Goal: Task Accomplishment & Management: Use online tool/utility

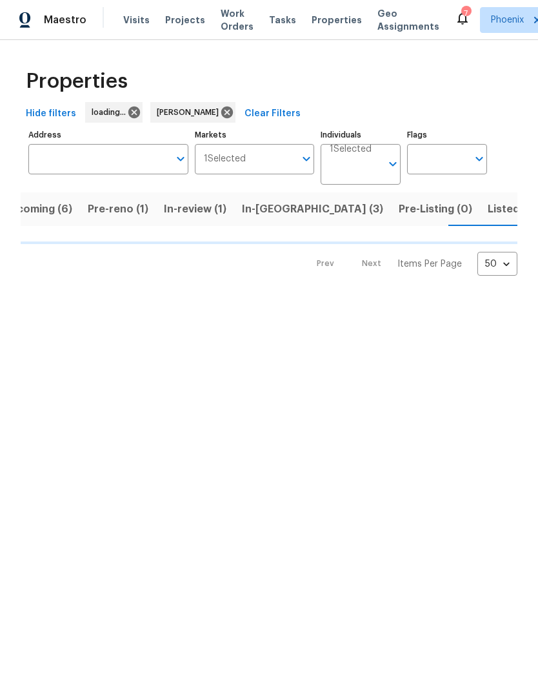
scroll to position [1, 0]
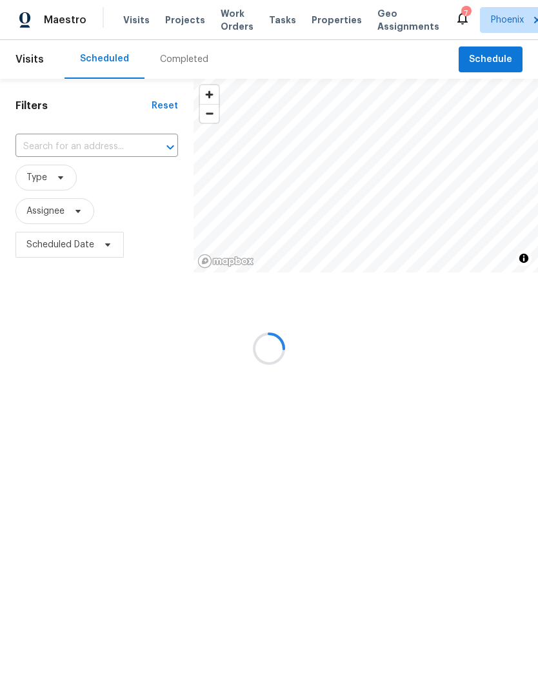
scroll to position [1, 0]
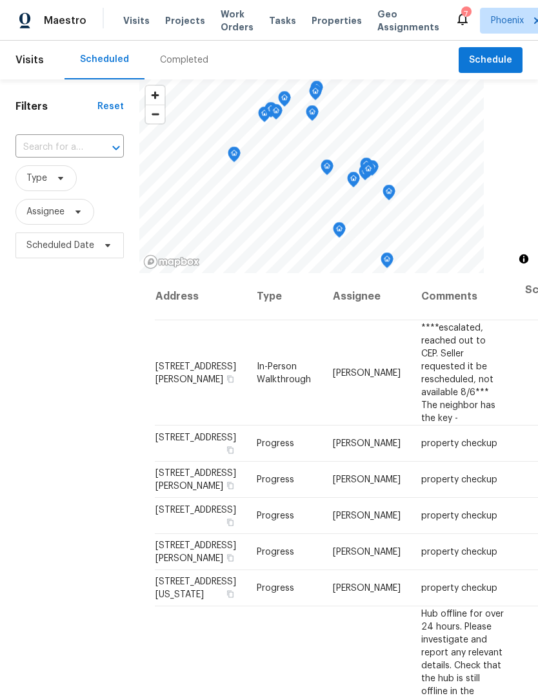
click at [221, 25] on span "Work Orders" at bounding box center [237, 21] width 33 height 26
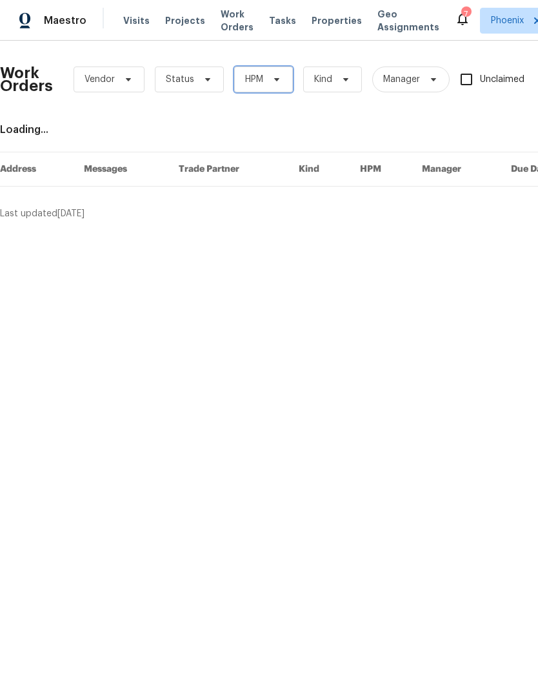
click at [276, 83] on icon at bounding box center [277, 79] width 10 height 10
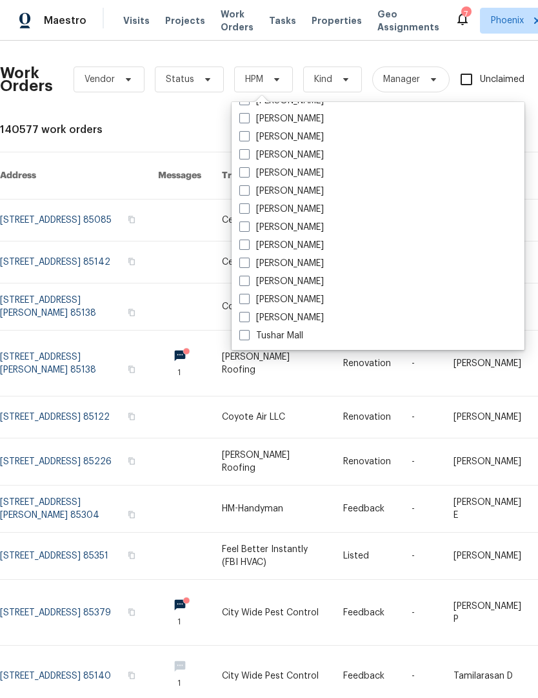
scroll to position [775, 0]
click at [245, 248] on span at bounding box center [244, 244] width 10 height 10
click at [245, 247] on input "[PERSON_NAME]" at bounding box center [243, 243] width 8 height 8
checkbox input "true"
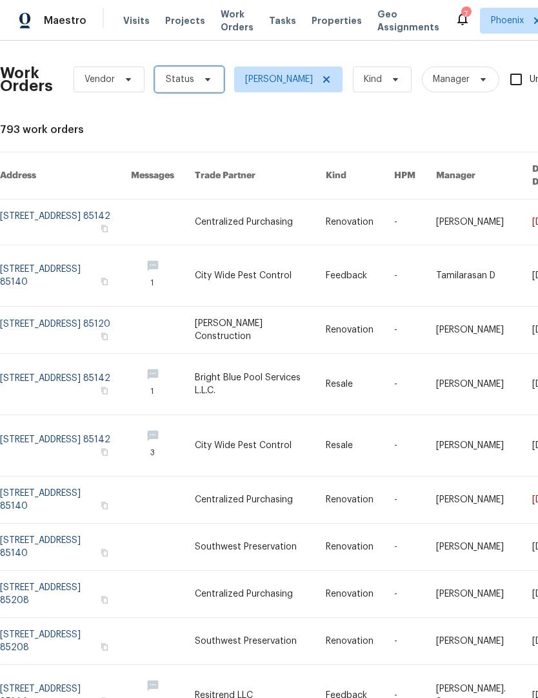
click at [205, 83] on icon at bounding box center [208, 79] width 10 height 10
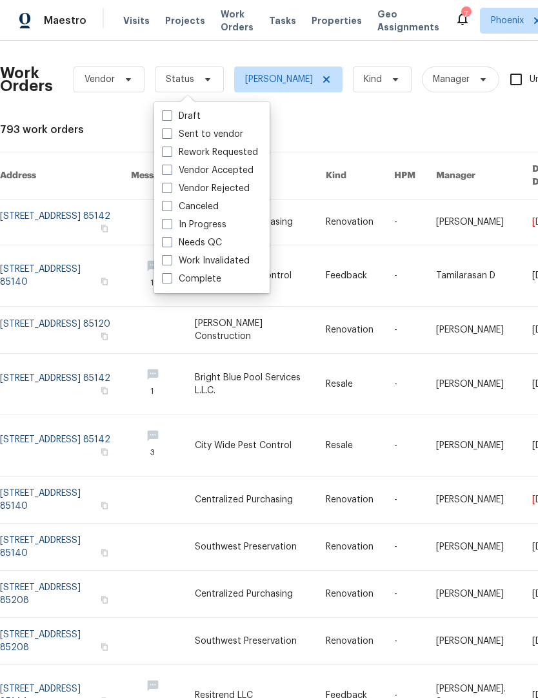
click at [209, 246] on label "Needs QC" at bounding box center [192, 242] width 60 height 13
click at [170, 245] on input "Needs QC" at bounding box center [166, 240] width 8 height 8
checkbox input "true"
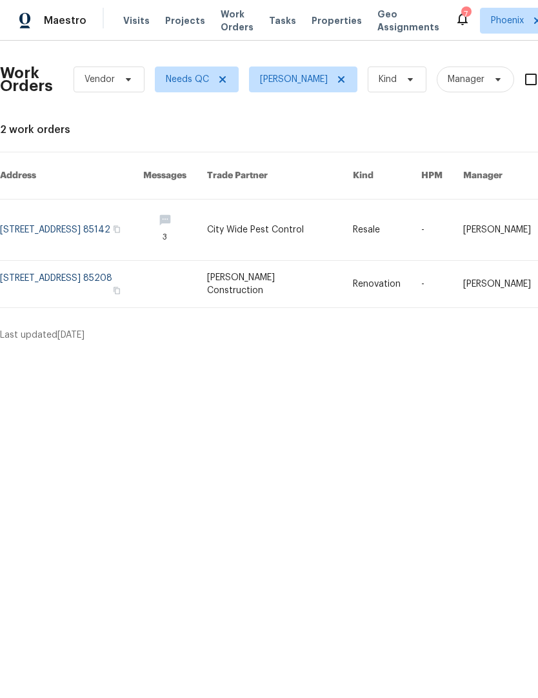
click at [85, 282] on link at bounding box center [71, 284] width 143 height 46
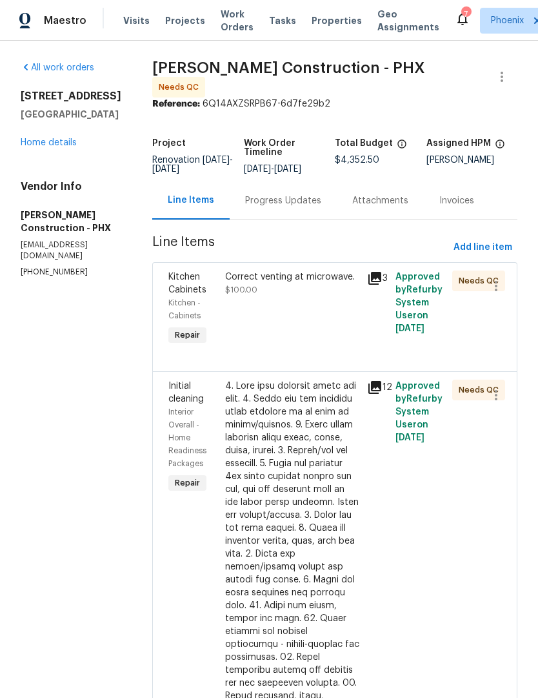
click at [307, 302] on div "Correct venting at microwave. $100.00" at bounding box center [292, 309] width 142 height 85
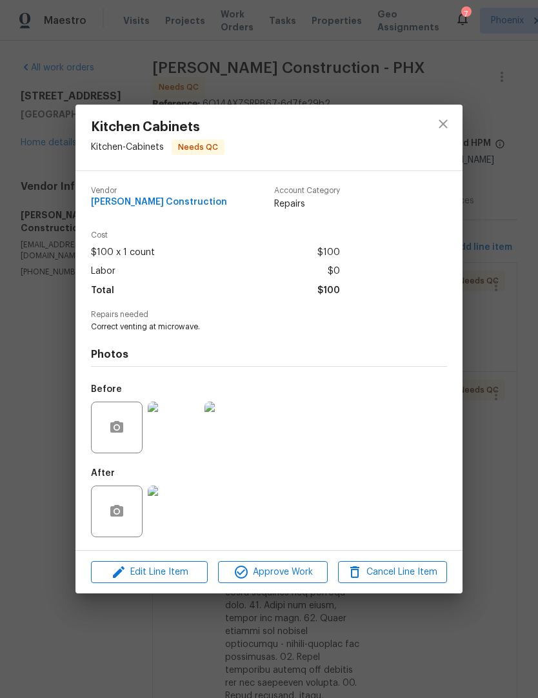
click at [183, 501] on img at bounding box center [174, 511] width 52 height 52
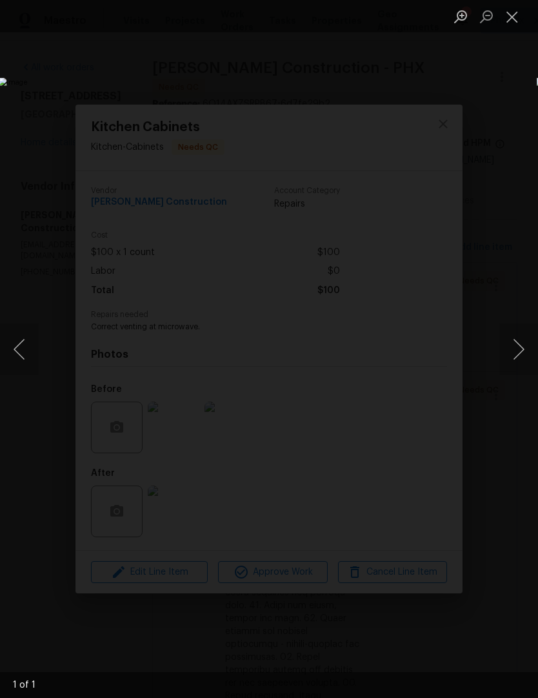
click at [520, 23] on button "Close lightbox" at bounding box center [513, 16] width 26 height 23
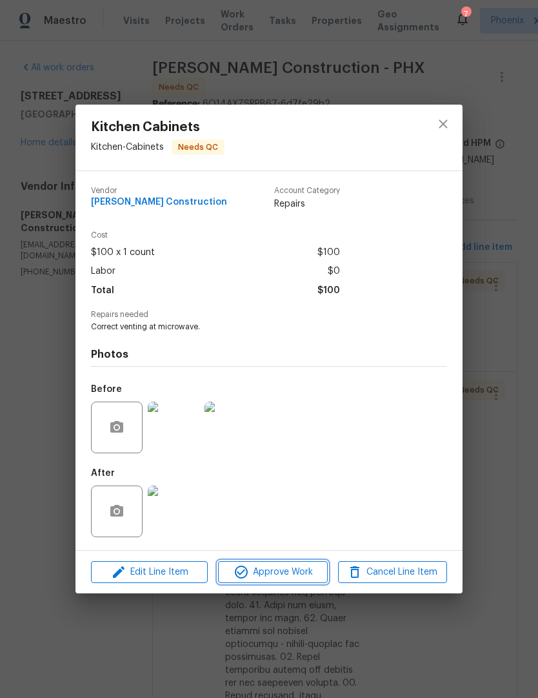
click at [302, 574] on span "Approve Work" at bounding box center [272, 572] width 101 height 16
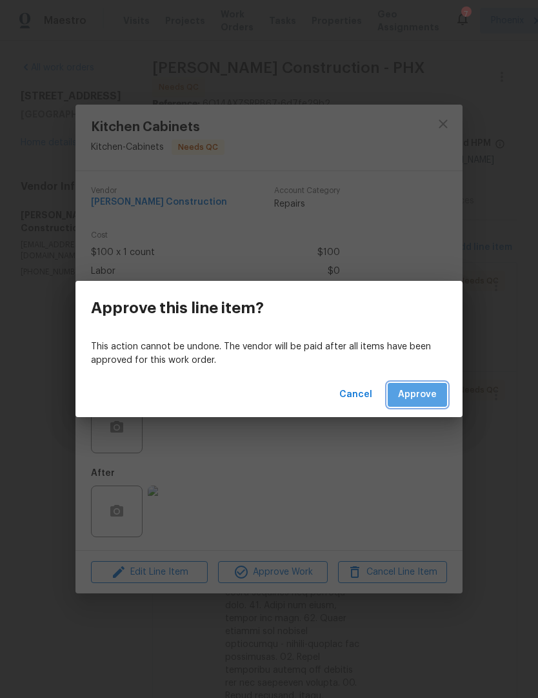
click at [433, 391] on span "Approve" at bounding box center [417, 395] width 39 height 16
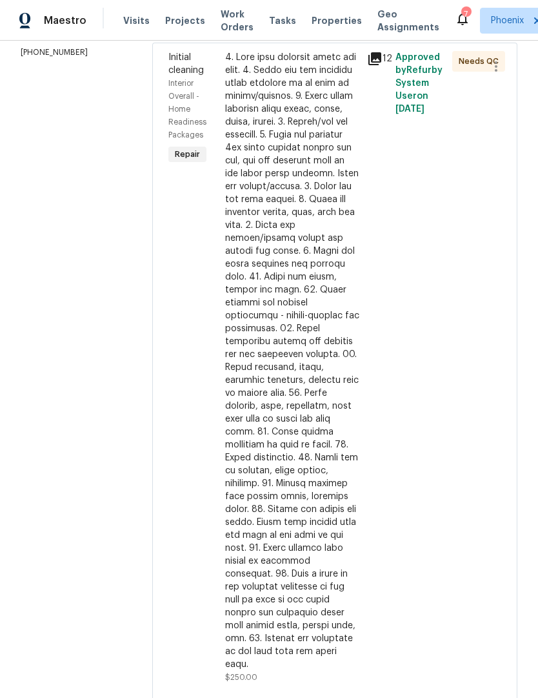
scroll to position [220, 0]
click at [339, 518] on div at bounding box center [292, 360] width 134 height 620
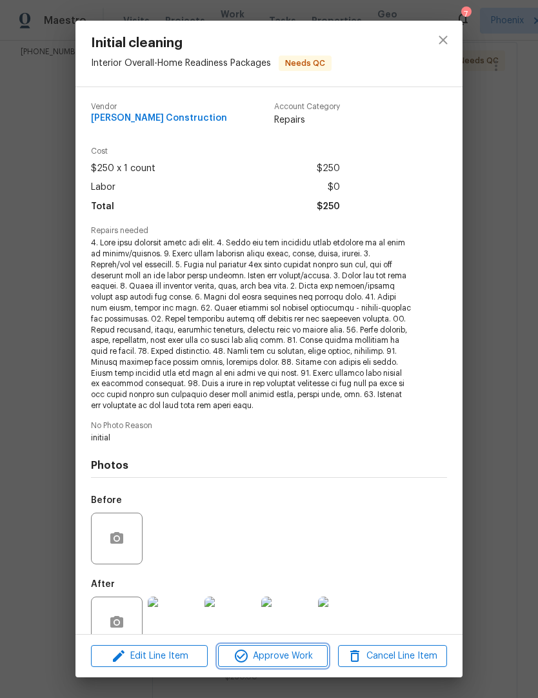
click at [295, 656] on span "Approve Work" at bounding box center [272, 656] width 101 height 16
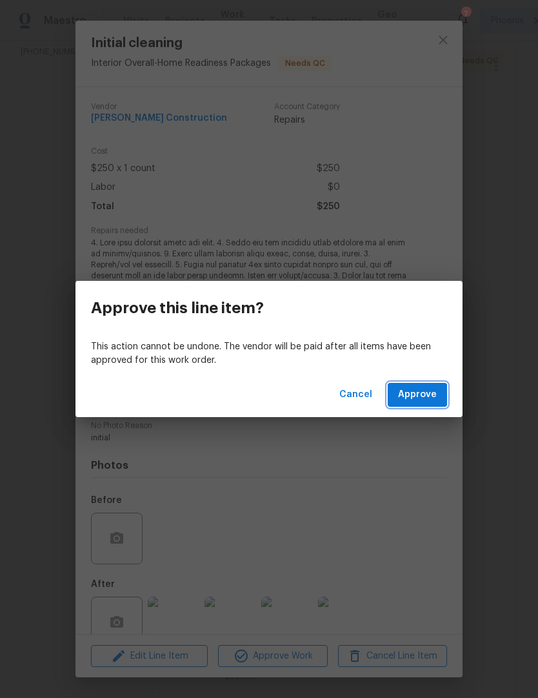
click at [427, 401] on span "Approve" at bounding box center [417, 395] width 39 height 16
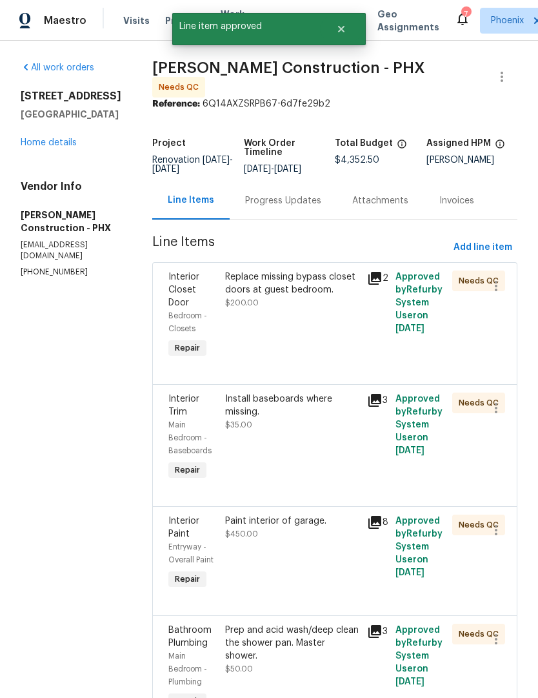
scroll to position [43, 0]
click at [336, 273] on div "Replace missing bypass closet doors at guest bedroom. $200.00" at bounding box center [292, 316] width 142 height 98
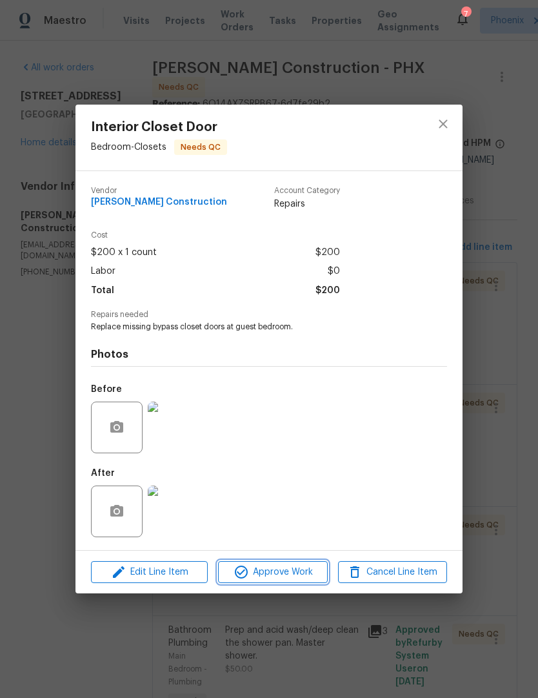
click at [300, 576] on span "Approve Work" at bounding box center [272, 572] width 101 height 16
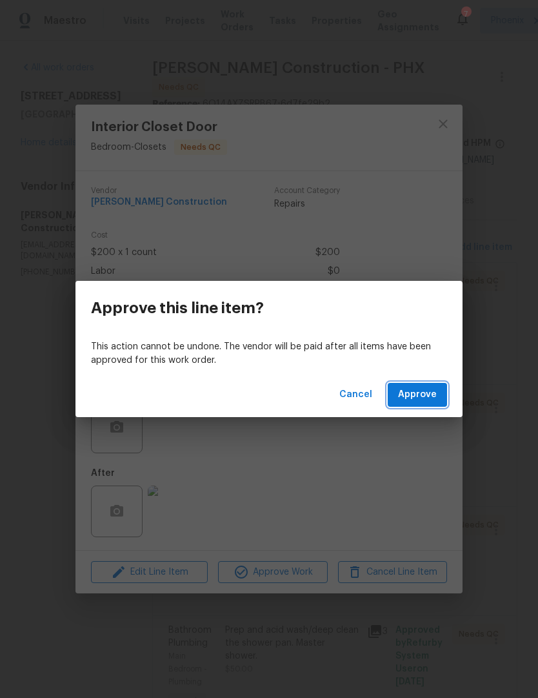
click at [438, 401] on button "Approve" at bounding box center [417, 395] width 59 height 24
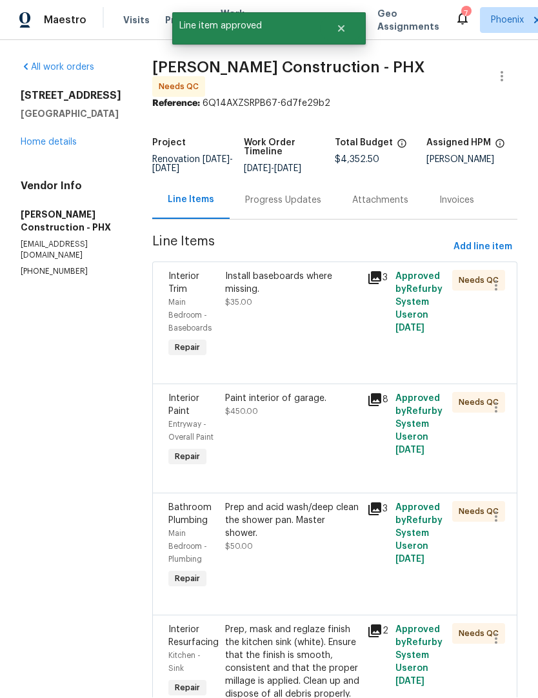
scroll to position [1, 0]
click at [322, 343] on div "Install baseboards where missing. $35.00" at bounding box center [292, 316] width 142 height 98
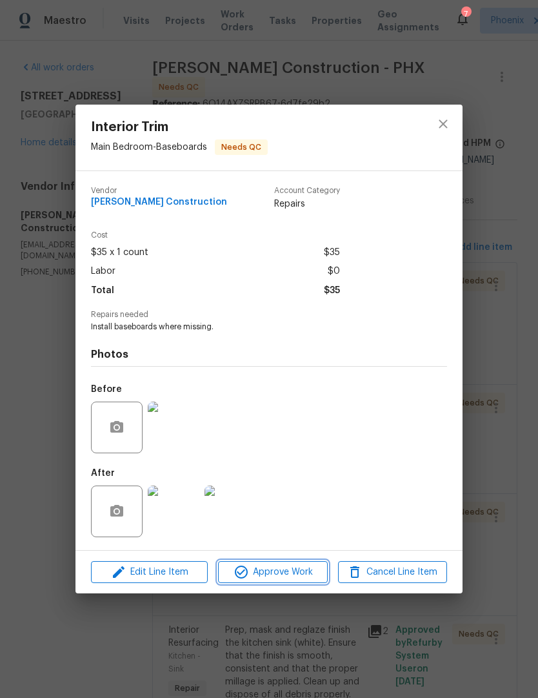
click at [293, 580] on span "Approve Work" at bounding box center [272, 572] width 101 height 16
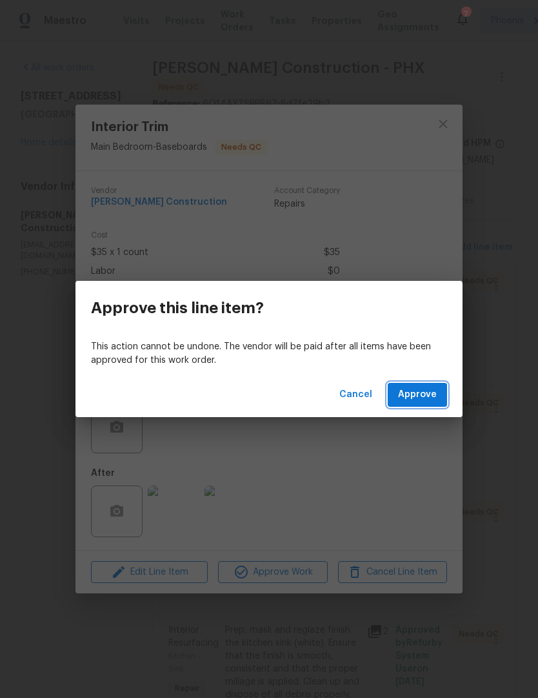
click at [425, 399] on span "Approve" at bounding box center [417, 395] width 39 height 16
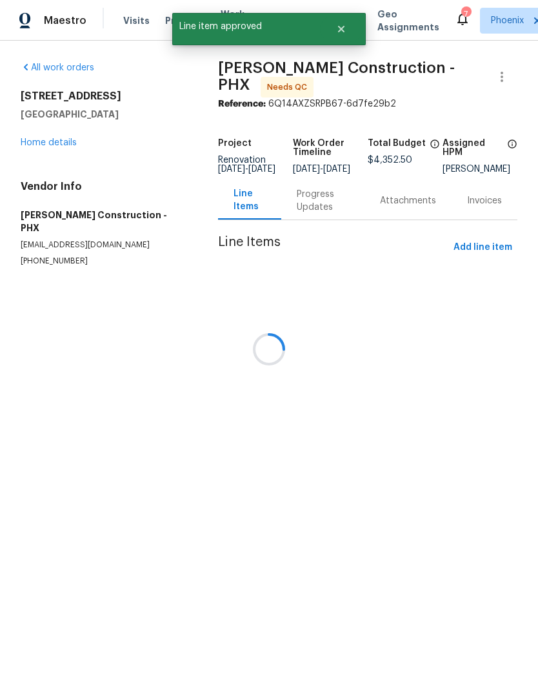
scroll to position [0, 0]
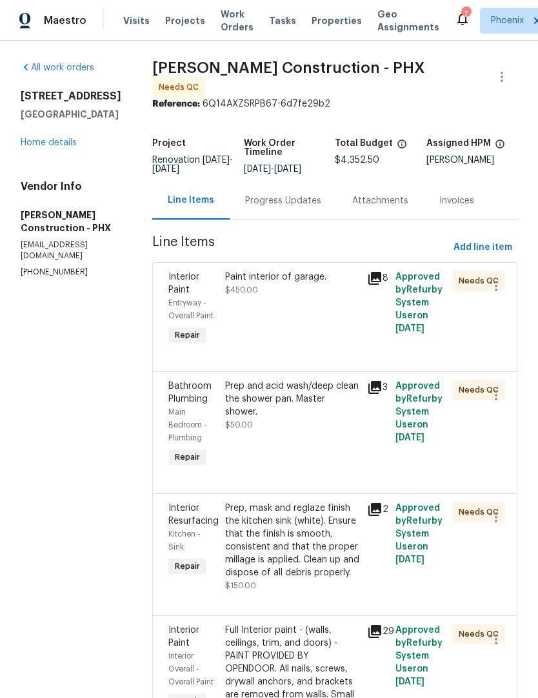
click at [307, 313] on div "Paint interior of garage. $450.00" at bounding box center [292, 309] width 142 height 85
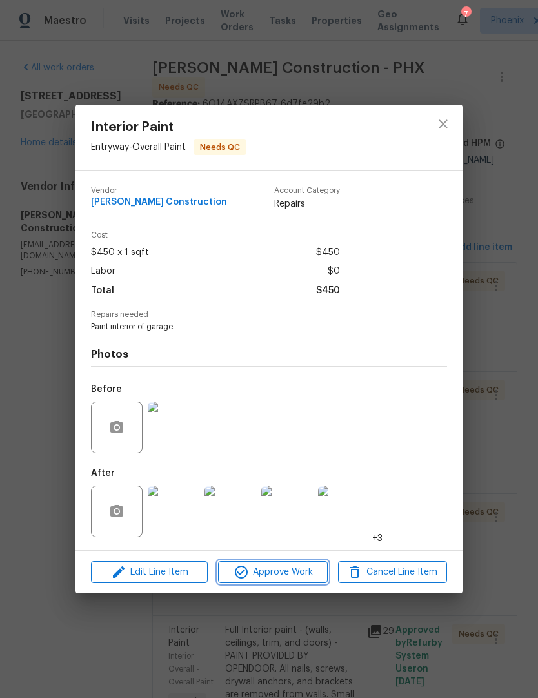
click at [295, 576] on span "Approve Work" at bounding box center [272, 572] width 101 height 16
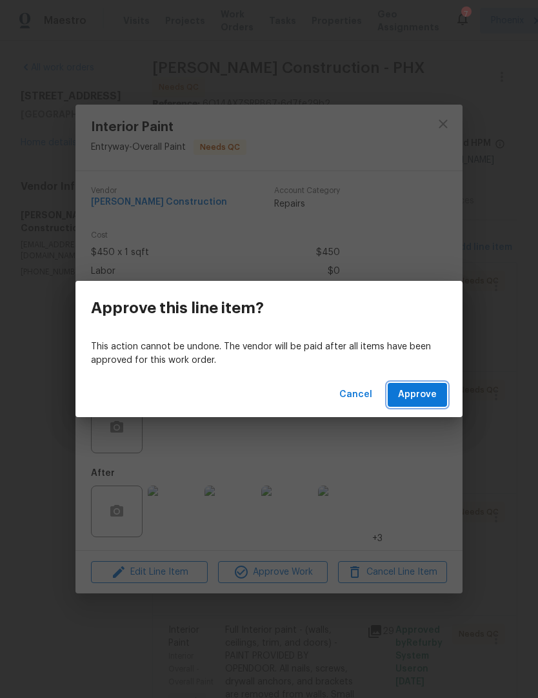
click at [438, 398] on button "Approve" at bounding box center [417, 395] width 59 height 24
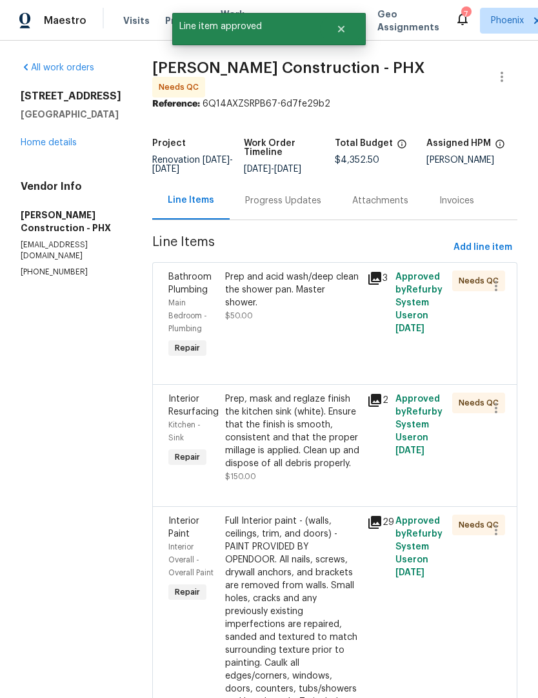
click at [328, 300] on div "Prep and acid wash/deep clean the shower pan. Master shower. $50.00" at bounding box center [292, 296] width 134 height 52
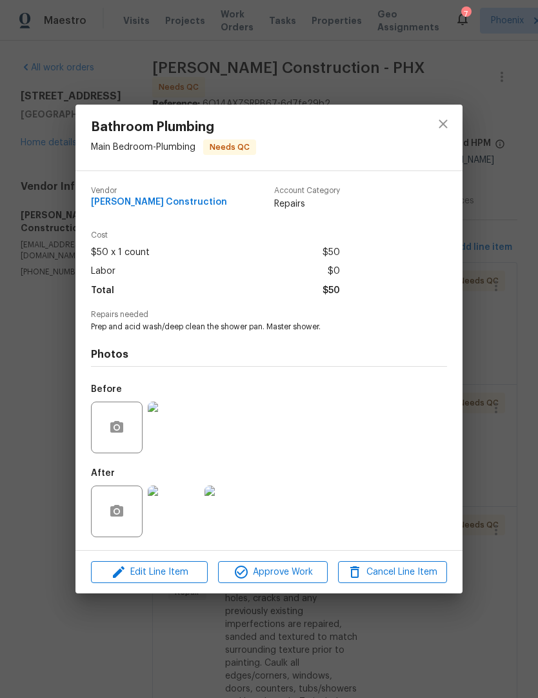
click at [190, 514] on img at bounding box center [174, 511] width 52 height 52
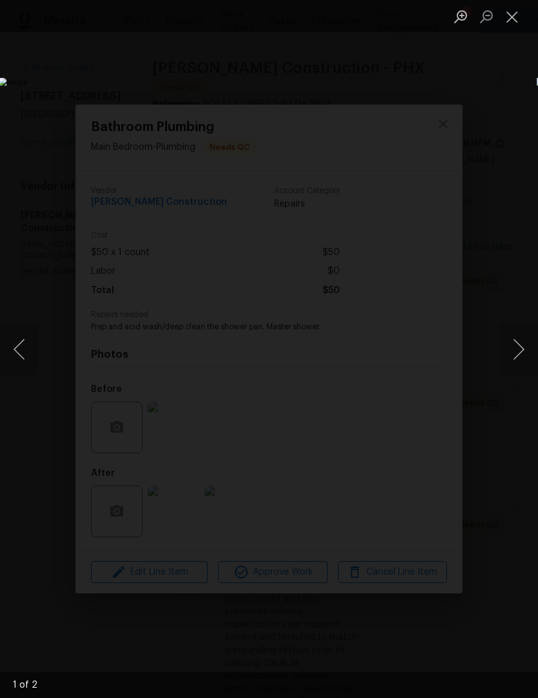
click at [518, 355] on button "Next image" at bounding box center [519, 349] width 39 height 52
click at [520, 20] on button "Close lightbox" at bounding box center [513, 16] width 26 height 23
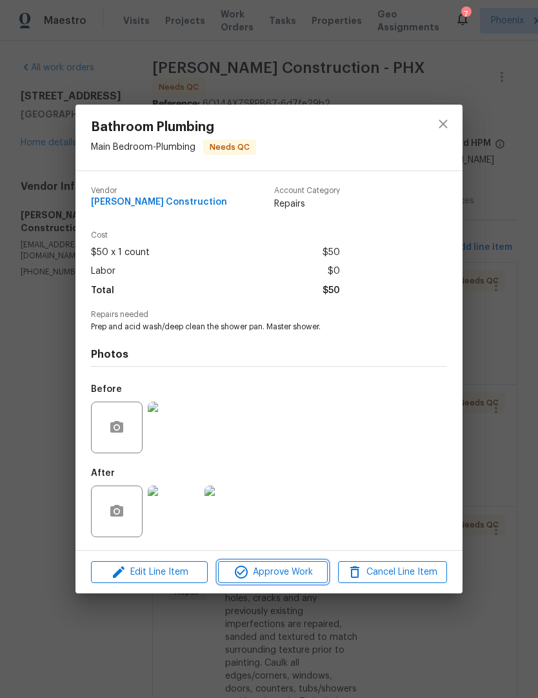
click at [296, 575] on span "Approve Work" at bounding box center [272, 572] width 101 height 16
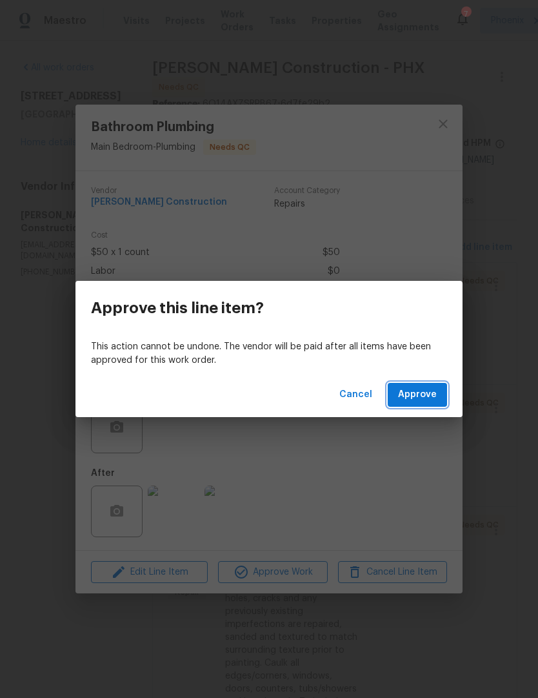
click at [427, 396] on span "Approve" at bounding box center [417, 395] width 39 height 16
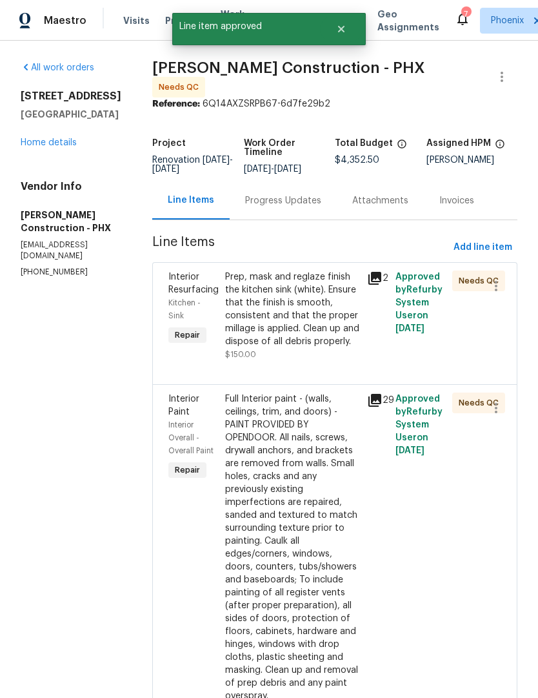
click at [308, 332] on div "Prep, mask and reglaze finish the kitchen sink (white). Ensure that the finish …" at bounding box center [292, 308] width 134 height 77
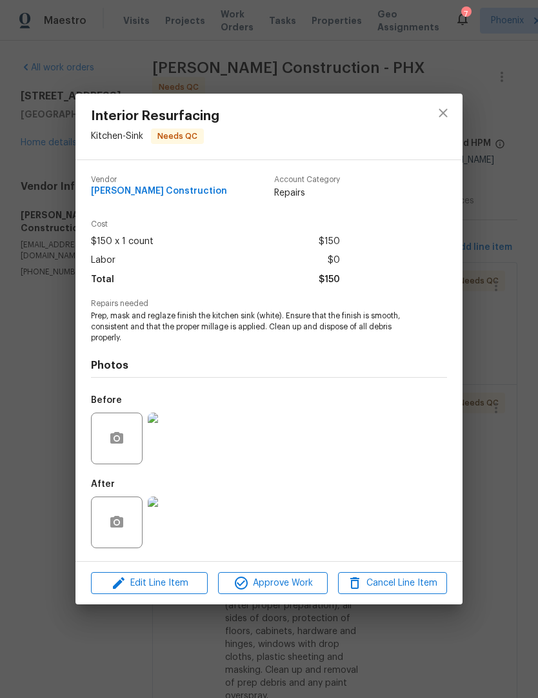
click at [191, 524] on img at bounding box center [174, 522] width 52 height 52
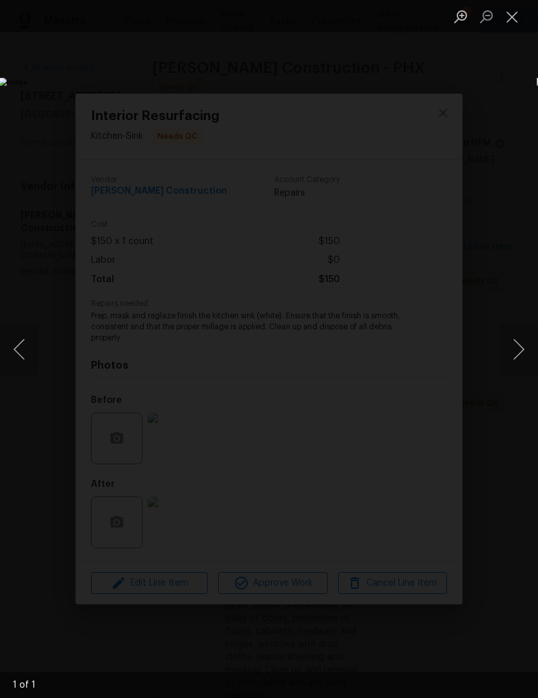
click at [513, 21] on button "Close lightbox" at bounding box center [513, 16] width 26 height 23
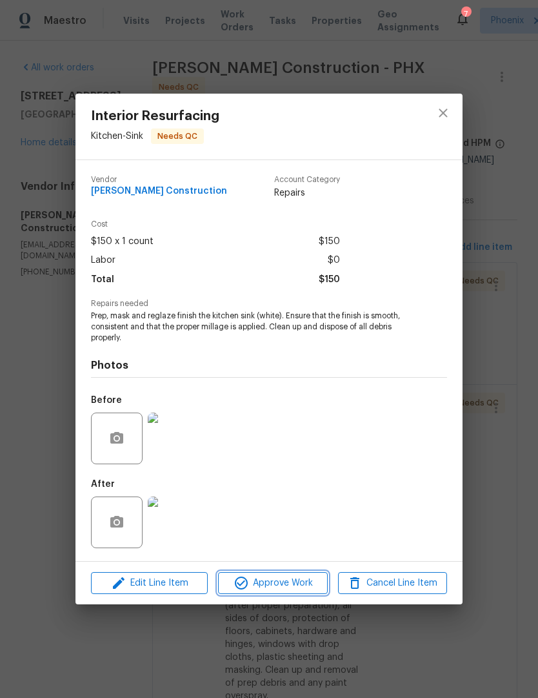
click at [298, 584] on span "Approve Work" at bounding box center [272, 583] width 101 height 16
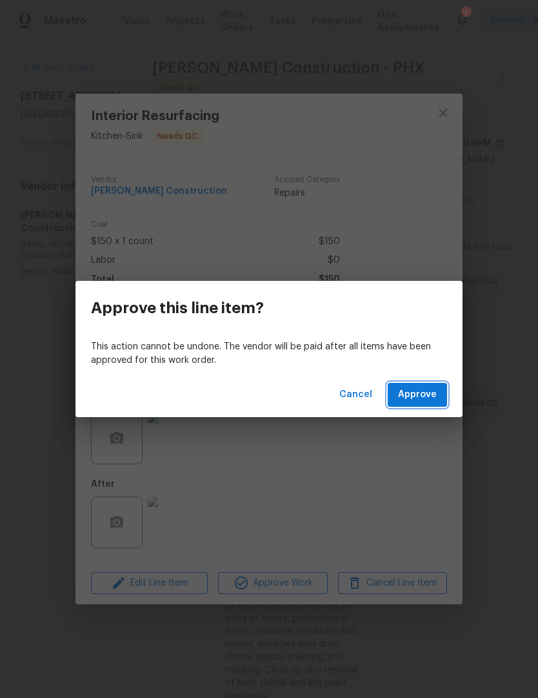
click at [431, 393] on span "Approve" at bounding box center [417, 395] width 39 height 16
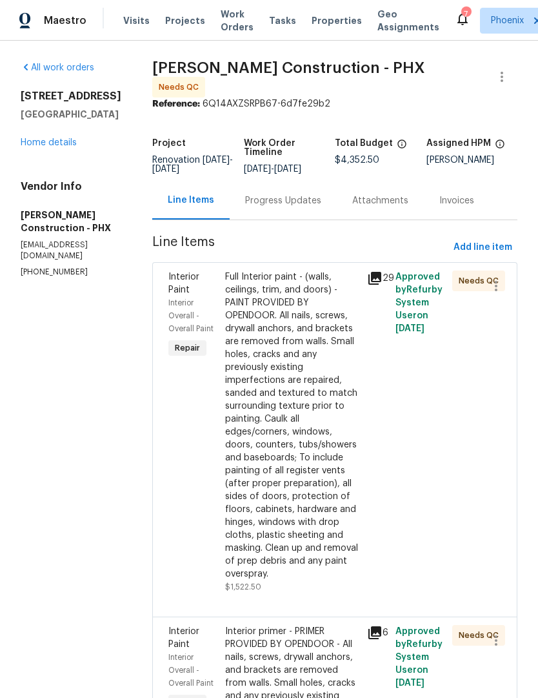
click at [323, 500] on div "Full Interior paint - (walls, ceilings, trim, and doors) - PAINT PROVIDED BY OP…" at bounding box center [292, 425] width 134 height 310
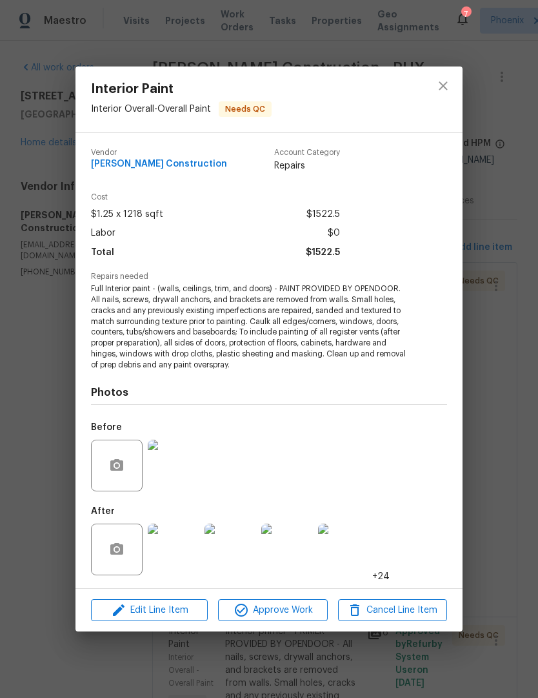
click at [198, 550] on img at bounding box center [174, 549] width 52 height 52
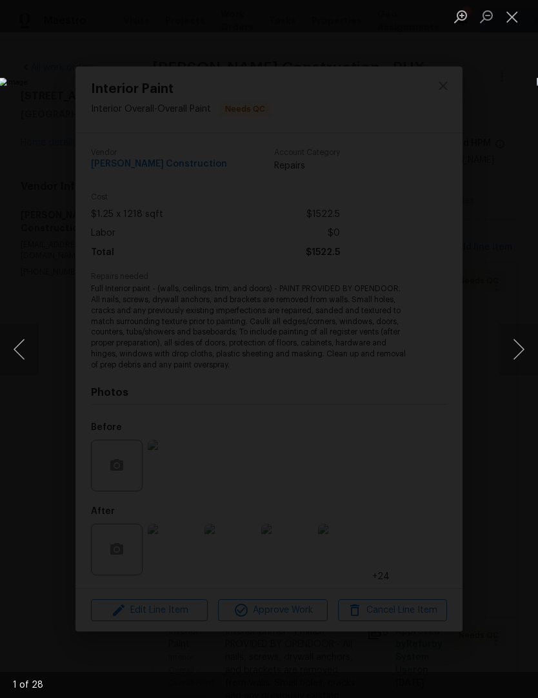
click at [519, 345] on button "Next image" at bounding box center [519, 349] width 39 height 52
click at [516, 349] on button "Next image" at bounding box center [519, 349] width 39 height 52
click at [518, 350] on button "Next image" at bounding box center [519, 349] width 39 height 52
click at [518, 354] on button "Next image" at bounding box center [519, 349] width 39 height 52
click at [516, 357] on button "Next image" at bounding box center [519, 349] width 39 height 52
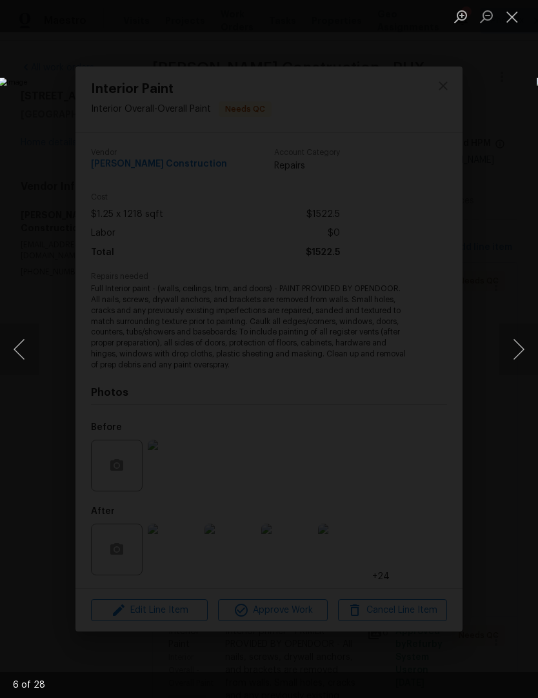
click at [519, 355] on button "Next image" at bounding box center [519, 349] width 39 height 52
click at [520, 354] on button "Next image" at bounding box center [519, 349] width 39 height 52
click at [518, 25] on button "Close lightbox" at bounding box center [513, 16] width 26 height 23
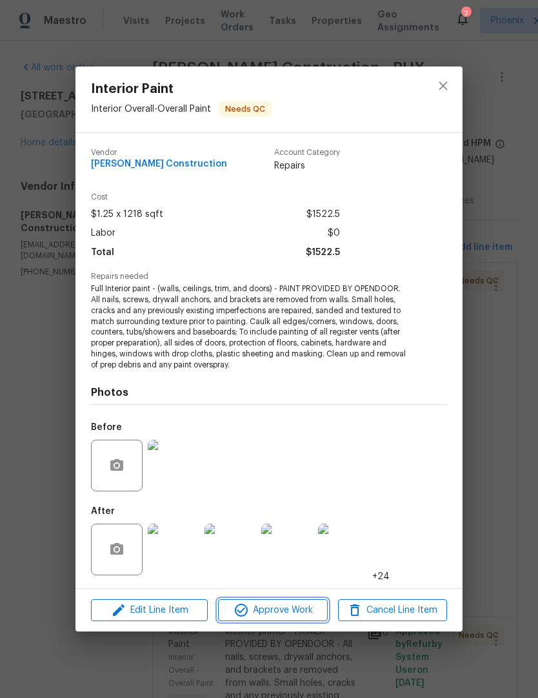
click at [301, 611] on span "Approve Work" at bounding box center [272, 610] width 101 height 16
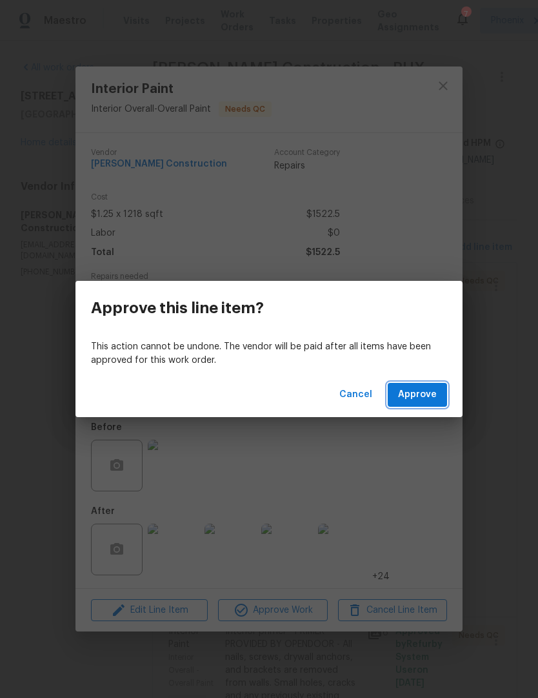
click at [430, 402] on span "Approve" at bounding box center [417, 395] width 39 height 16
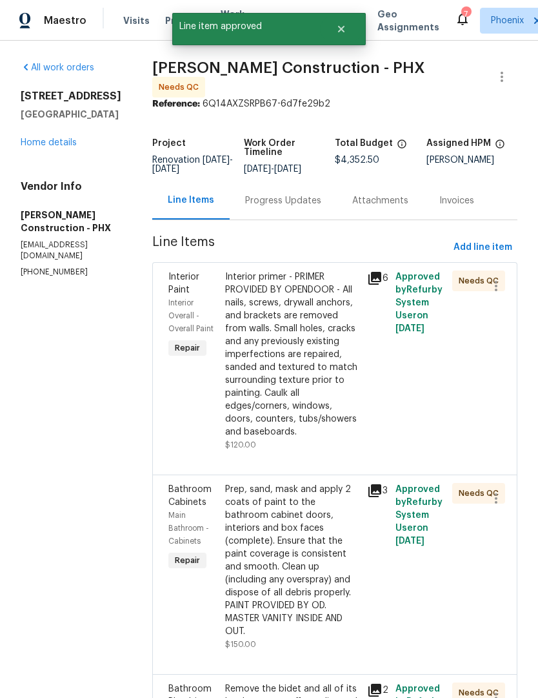
click at [316, 406] on div "Interior primer - PRIMER PROVIDED BY OPENDOOR - All nails, screws, drywall anch…" at bounding box center [292, 354] width 134 height 168
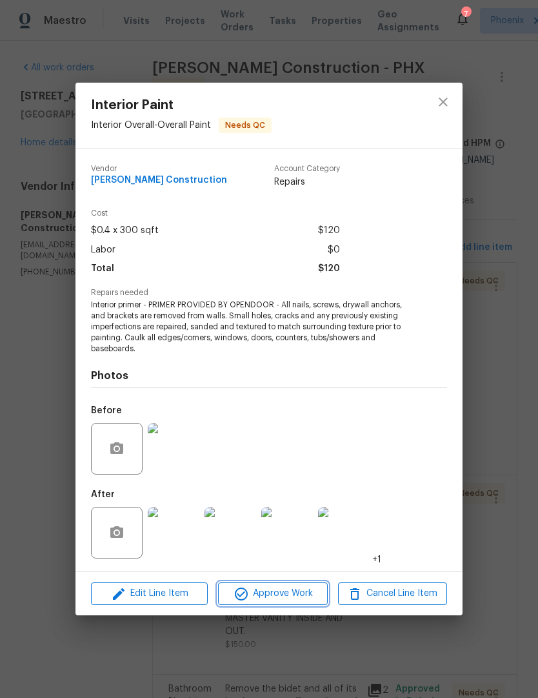
click at [287, 598] on span "Approve Work" at bounding box center [272, 593] width 101 height 16
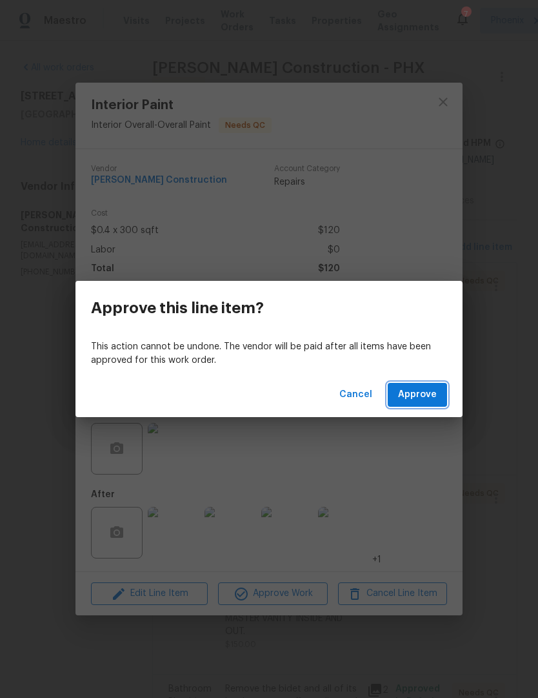
click at [425, 396] on span "Approve" at bounding box center [417, 395] width 39 height 16
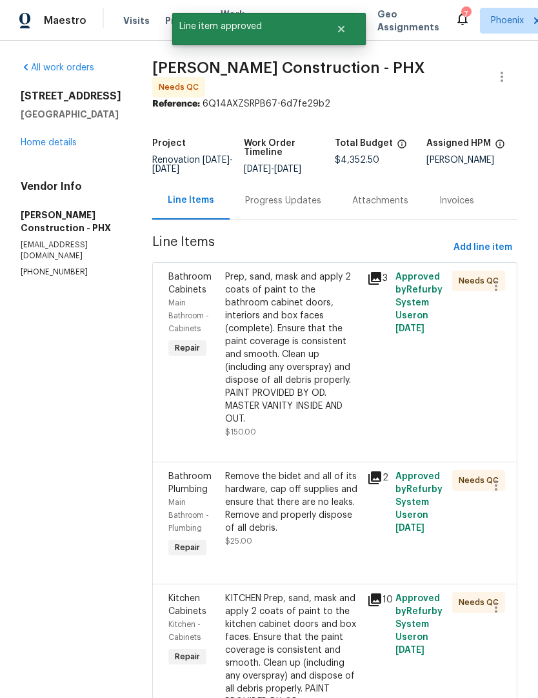
click at [317, 380] on div "Prep, sand, mask and apply 2 coats of paint to the bathroom cabinet doors, inte…" at bounding box center [292, 347] width 134 height 155
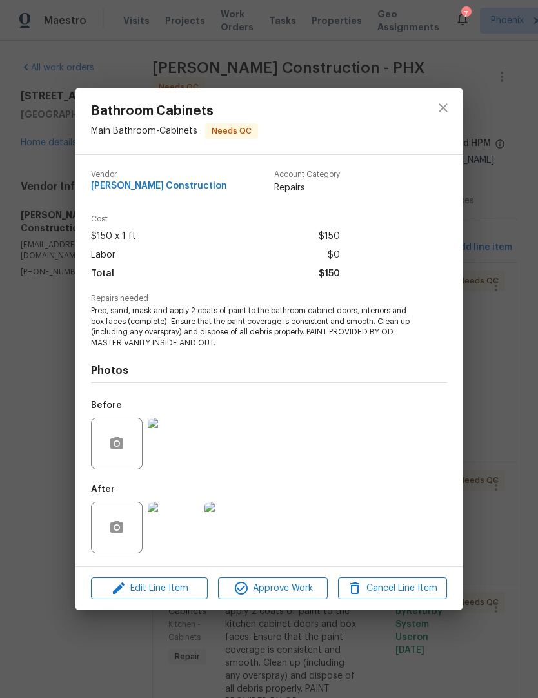
click at [181, 536] on img at bounding box center [174, 528] width 52 height 52
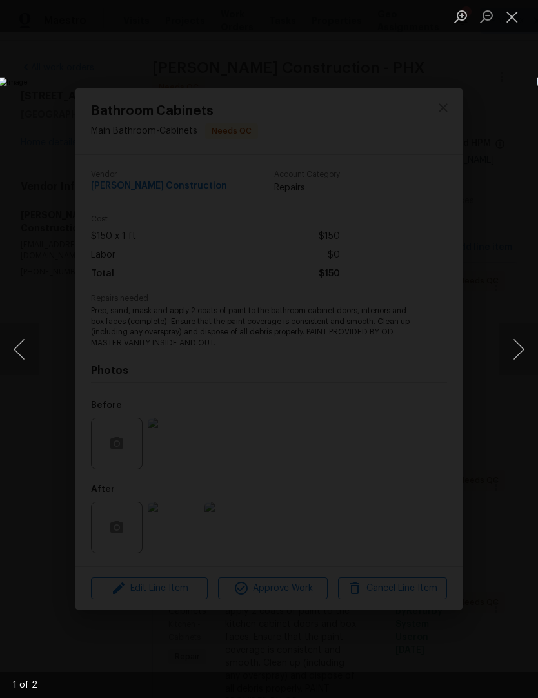
click at [513, 356] on button "Next image" at bounding box center [519, 349] width 39 height 52
click at [513, 24] on button "Close lightbox" at bounding box center [513, 16] width 26 height 23
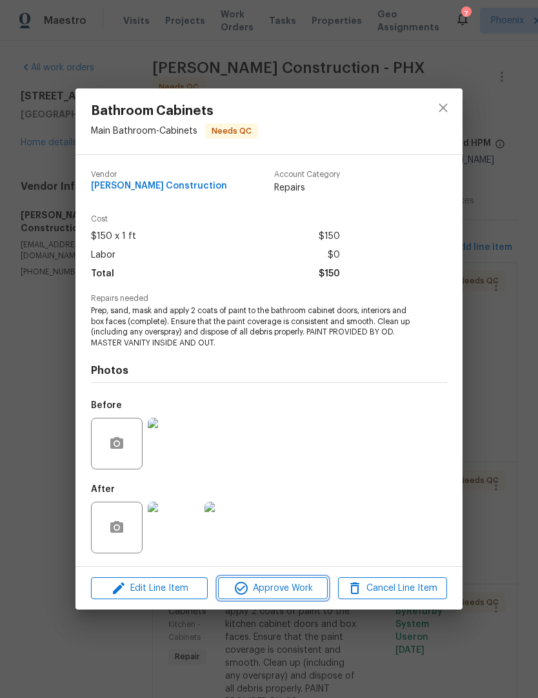
click at [301, 586] on span "Approve Work" at bounding box center [272, 588] width 101 height 16
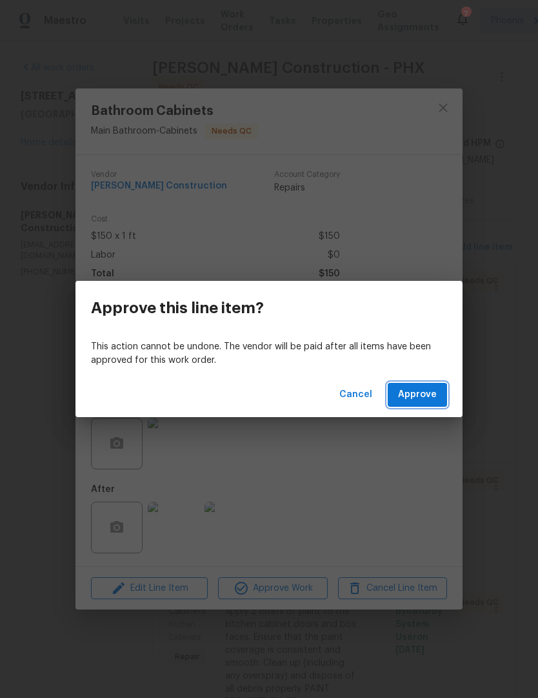
click at [436, 396] on span "Approve" at bounding box center [417, 395] width 39 height 16
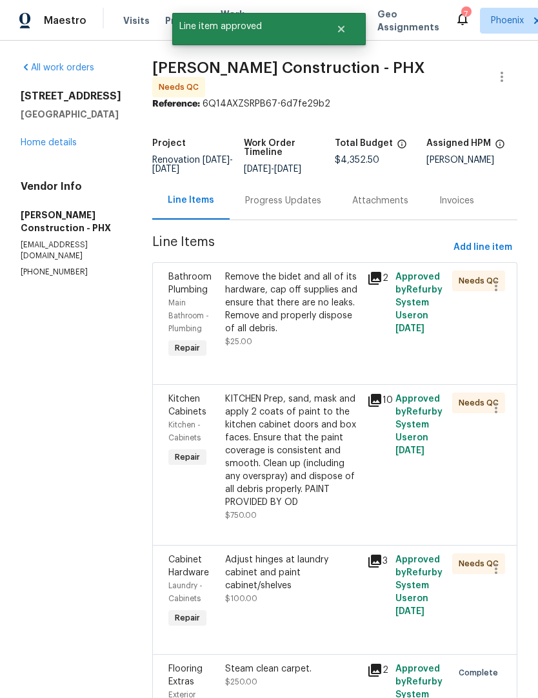
click at [335, 328] on div "Remove the bidet and all of its hardware, cap off supplies and ensure that ther…" at bounding box center [292, 302] width 134 height 65
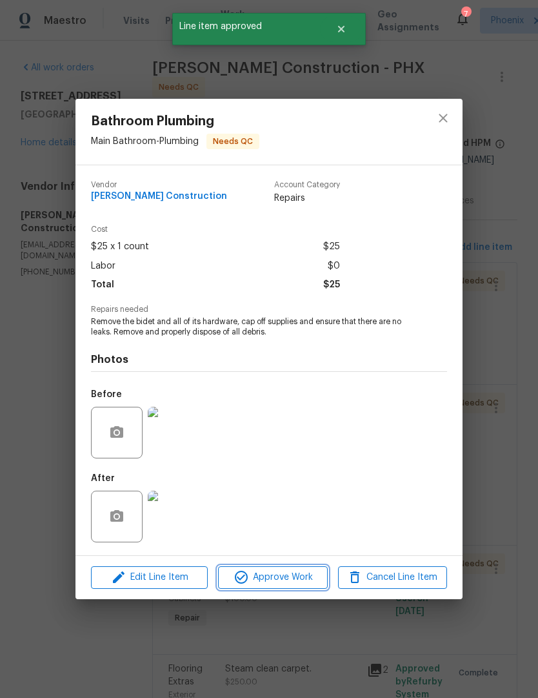
click at [292, 589] on button "Approve Work" at bounding box center [272, 577] width 109 height 23
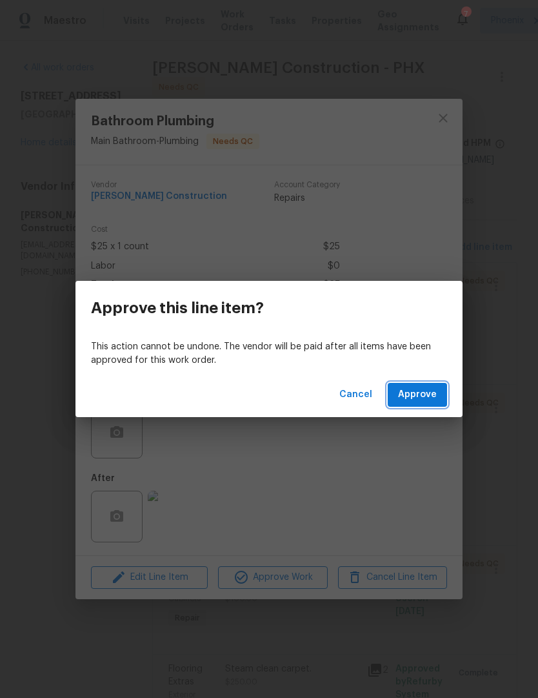
click at [443, 389] on button "Approve" at bounding box center [417, 395] width 59 height 24
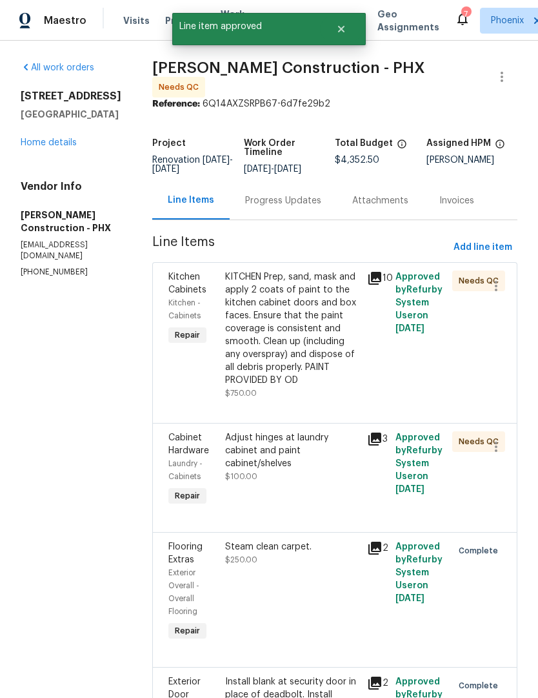
click at [335, 348] on div "KITCHEN Prep, sand, mask and apply 2 coats of paint to the kitchen cabinet door…" at bounding box center [292, 328] width 134 height 116
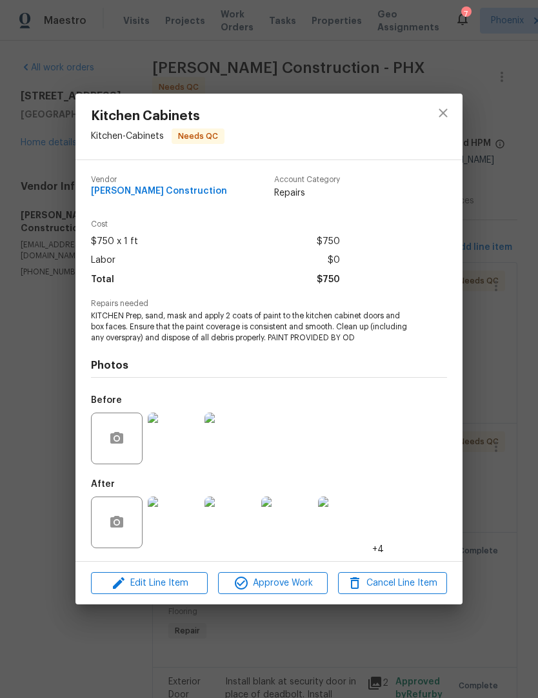
click at [185, 529] on img at bounding box center [174, 522] width 52 height 52
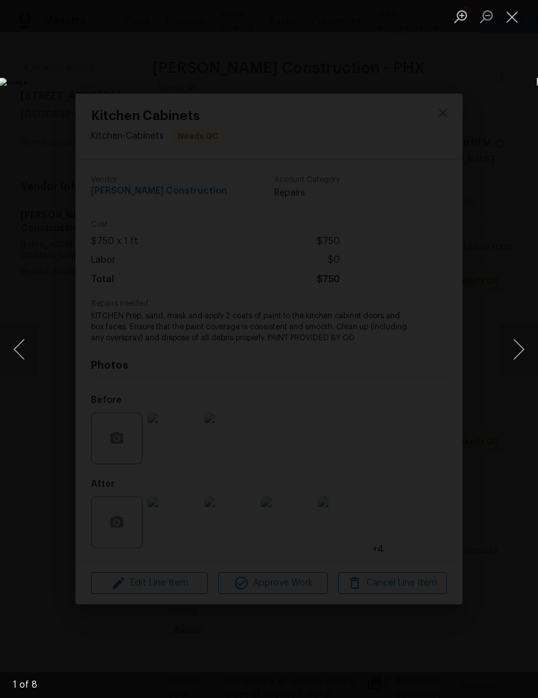
click at [522, 355] on button "Next image" at bounding box center [519, 349] width 39 height 52
click at [523, 358] on button "Next image" at bounding box center [519, 349] width 39 height 52
click at [520, 358] on button "Next image" at bounding box center [519, 349] width 39 height 52
click at [521, 359] on button "Next image" at bounding box center [519, 349] width 39 height 52
click at [518, 356] on button "Next image" at bounding box center [519, 349] width 39 height 52
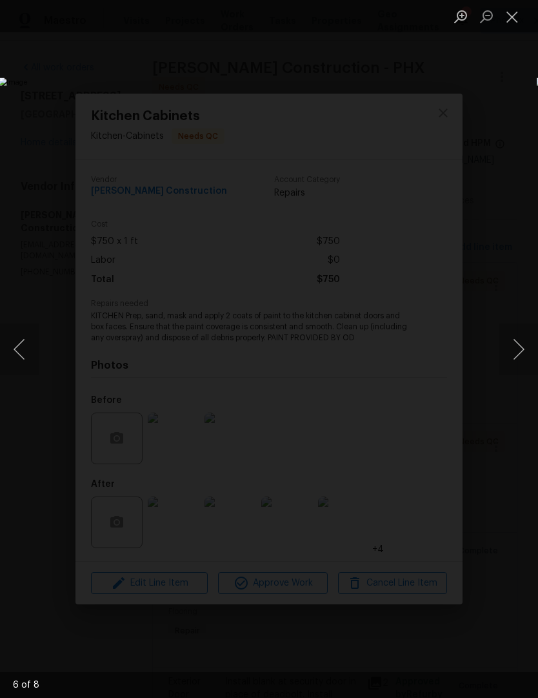
click at [518, 23] on button "Close lightbox" at bounding box center [513, 16] width 26 height 23
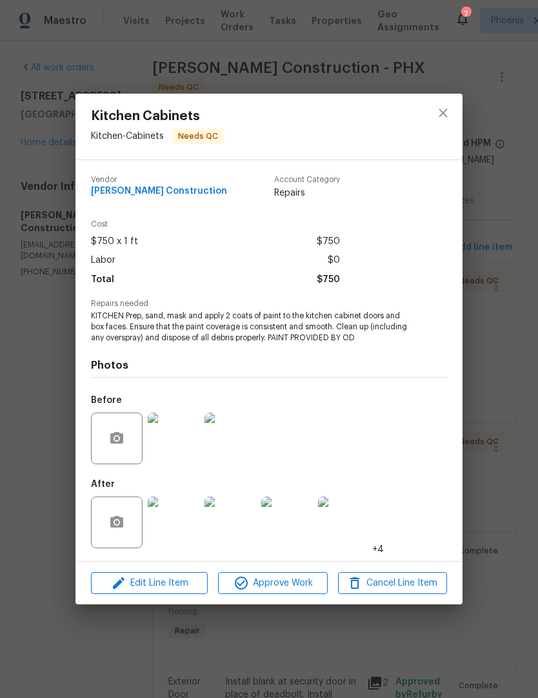
click at [187, 442] on img at bounding box center [174, 438] width 52 height 52
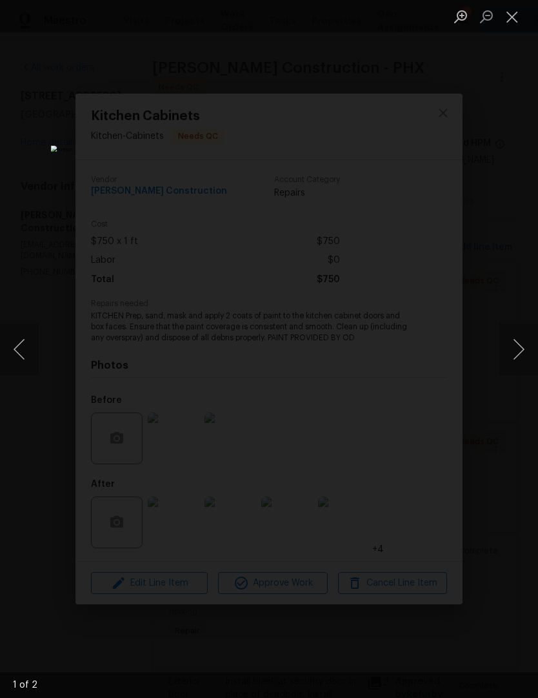
click at [521, 358] on button "Next image" at bounding box center [519, 349] width 39 height 52
click at [509, 28] on button "Close lightbox" at bounding box center [513, 16] width 26 height 23
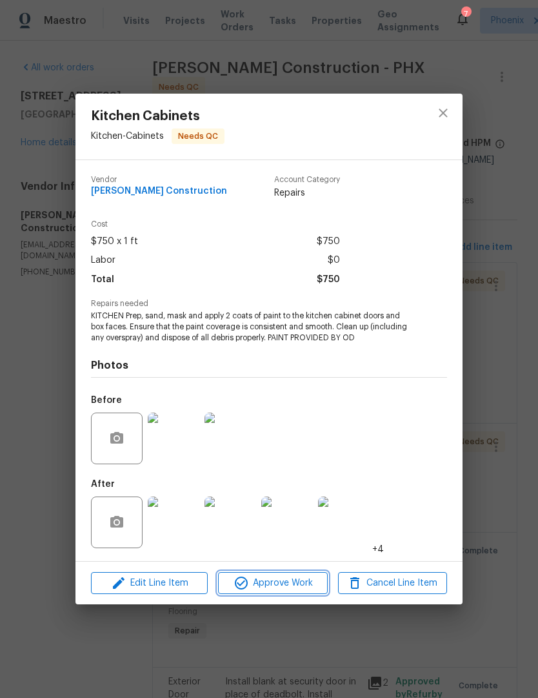
click at [290, 584] on span "Approve Work" at bounding box center [272, 583] width 101 height 16
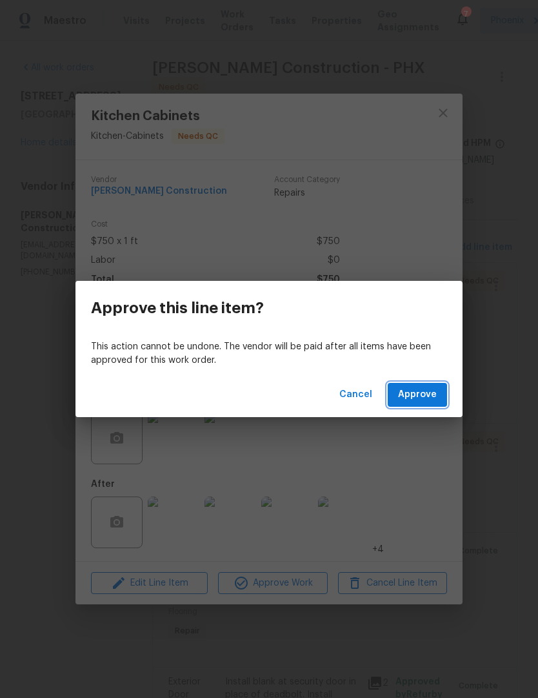
click at [434, 403] on button "Approve" at bounding box center [417, 395] width 59 height 24
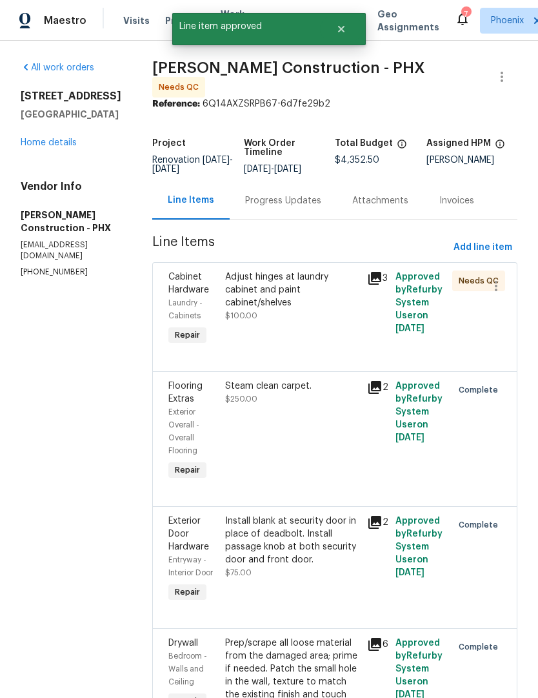
click at [323, 300] on div "Adjust hinges at laundry cabinet and paint cabinet/shelves $100.00" at bounding box center [292, 296] width 134 height 52
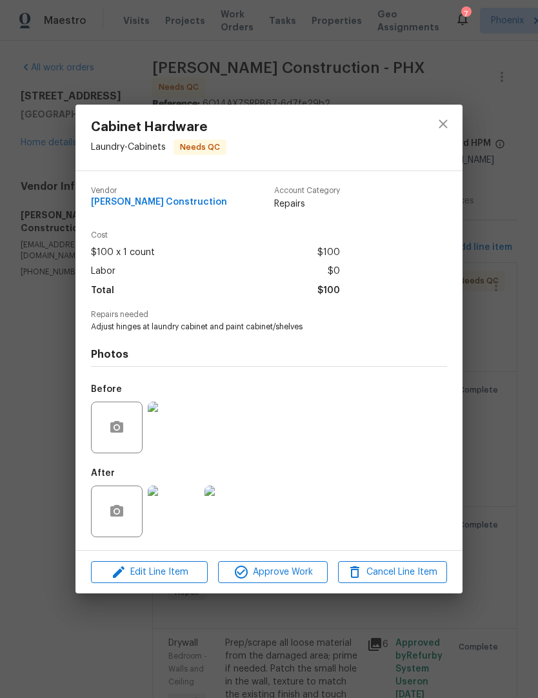
click at [188, 510] on img at bounding box center [174, 511] width 52 height 52
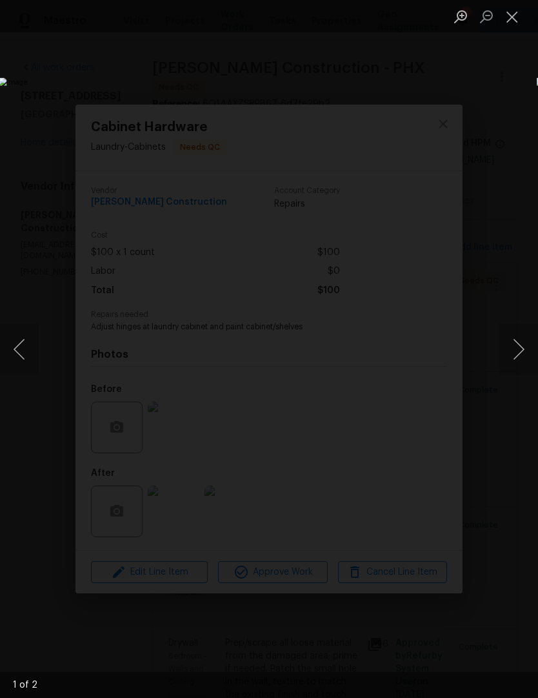
click at [519, 357] on button "Next image" at bounding box center [519, 349] width 39 height 52
click at [520, 341] on button "Next image" at bounding box center [519, 349] width 39 height 52
click at [520, 354] on button "Next image" at bounding box center [519, 349] width 39 height 52
click at [520, 14] on button "Close lightbox" at bounding box center [513, 16] width 26 height 23
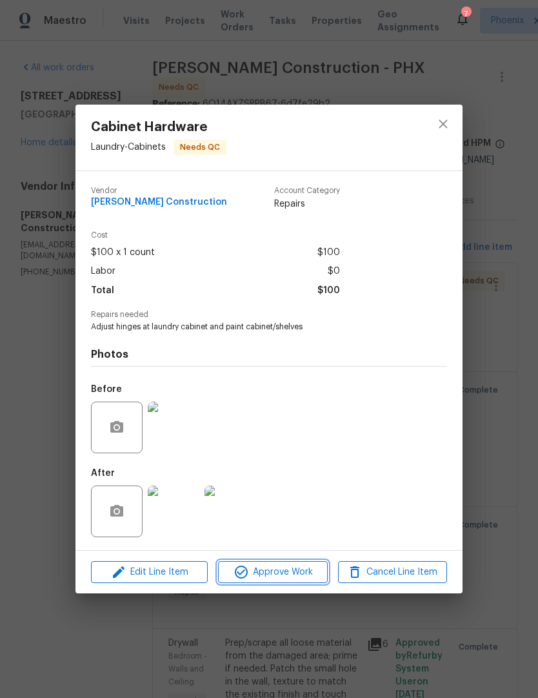
click at [298, 572] on span "Approve Work" at bounding box center [272, 572] width 101 height 16
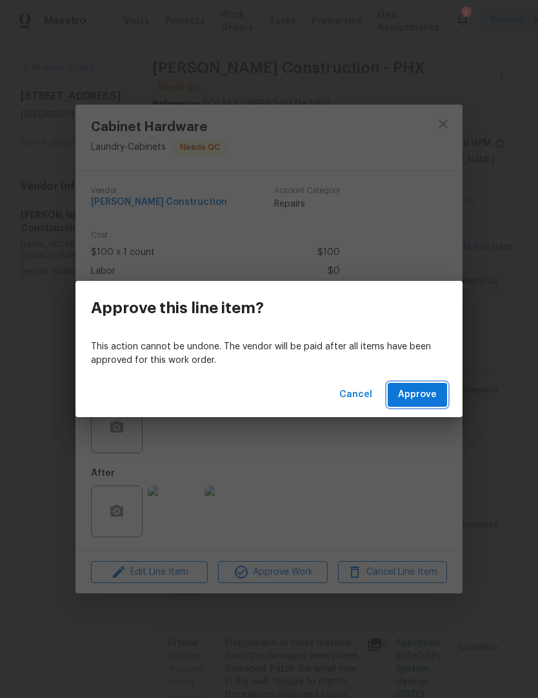
click at [425, 405] on button "Approve" at bounding box center [417, 395] width 59 height 24
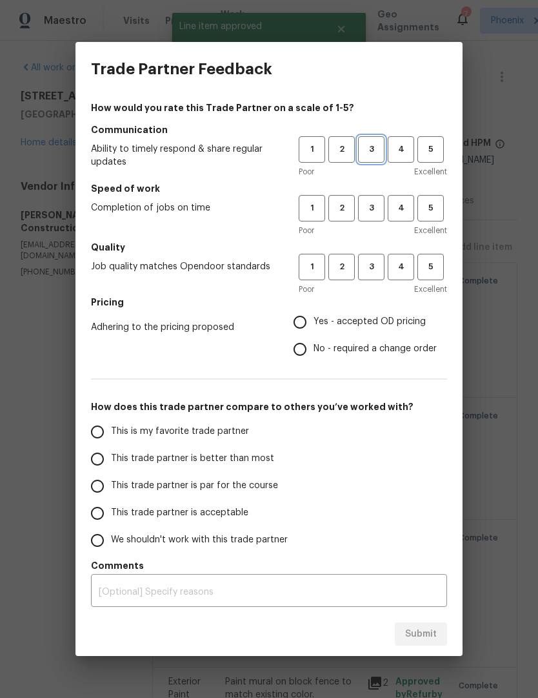
click at [366, 161] on button "3" at bounding box center [371, 149] width 26 height 26
click at [373, 208] on span "3" at bounding box center [372, 208] width 24 height 15
click at [381, 267] on span "3" at bounding box center [372, 266] width 24 height 15
click at [300, 330] on input "Yes - accepted OD pricing" at bounding box center [300, 322] width 27 height 27
radio input "true"
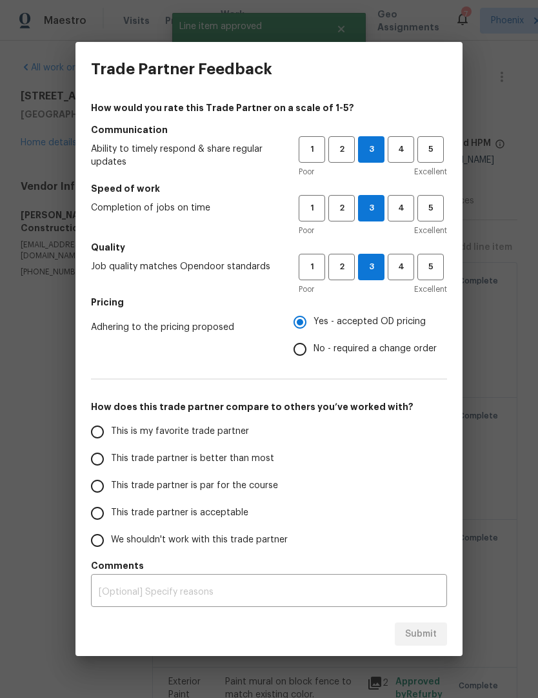
click at [99, 462] on input "This trade partner is better than most" at bounding box center [97, 458] width 27 height 27
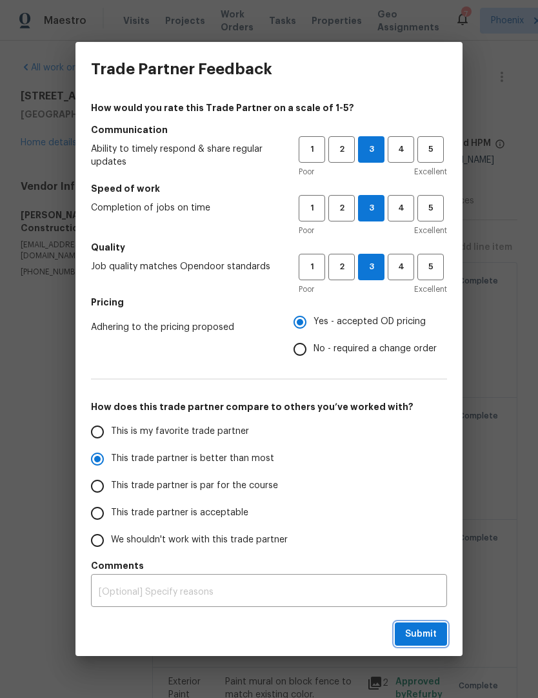
click at [433, 642] on button "Submit" at bounding box center [421, 634] width 52 height 24
radio input "true"
